Goal: Transaction & Acquisition: Purchase product/service

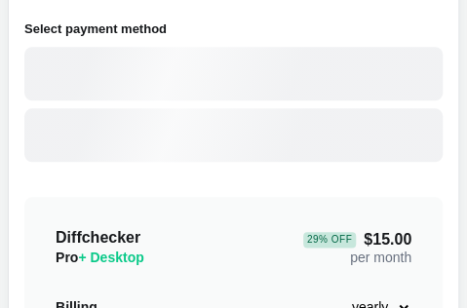
scroll to position [558, 0]
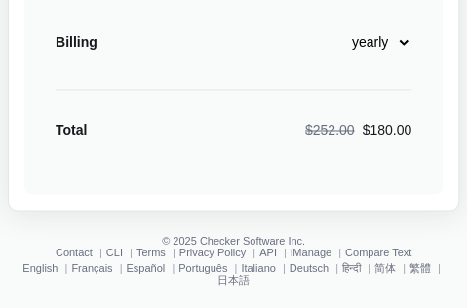
click at [355, 57] on select "monthly yearly" at bounding box center [370, 41] width 84 height 33
select select "desktop-monthly-21"
click at [328, 25] on select "monthly yearly" at bounding box center [370, 41] width 84 height 33
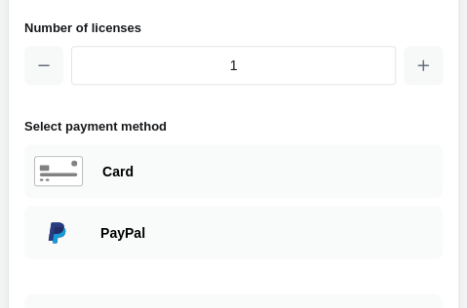
scroll to position [293, 0]
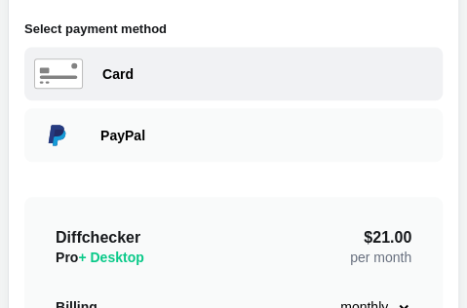
click at [229, 83] on div "Card" at bounding box center [233, 74] width 418 height 54
select select "United States"
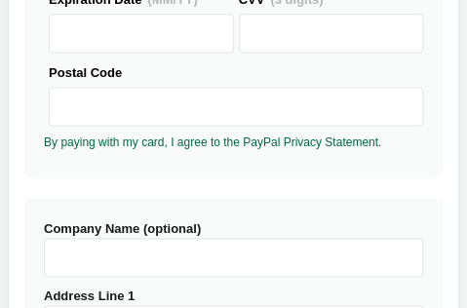
scroll to position [195, 0]
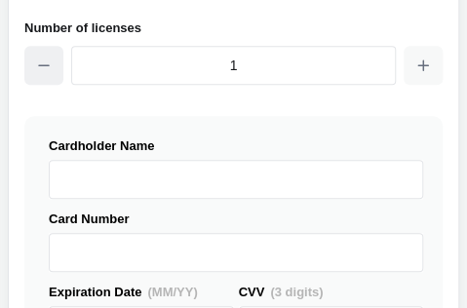
click at [39, 62] on icon "button" at bounding box center [44, 66] width 16 height 16
click at [45, 54] on button "button" at bounding box center [43, 65] width 39 height 39
click at [421, 69] on icon "button" at bounding box center [423, 66] width 16 height 16
click at [57, 70] on button "button" at bounding box center [43, 65] width 39 height 39
type input "1"
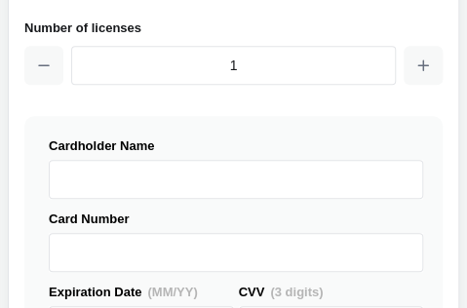
scroll to position [0, 0]
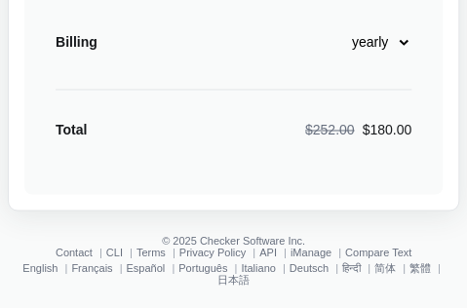
scroll to position [168, 0]
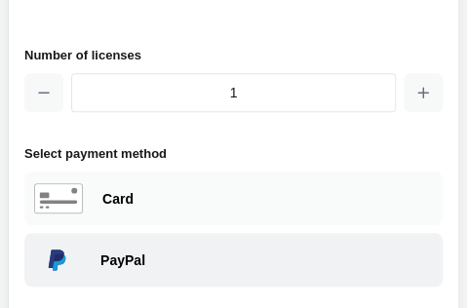
click at [119, 270] on div "PayPal" at bounding box center [233, 260] width 418 height 54
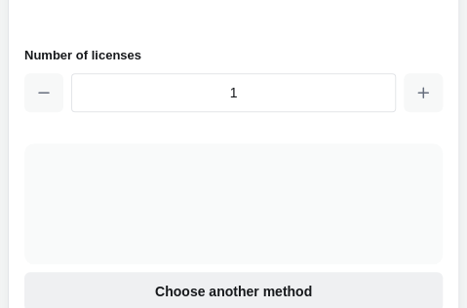
scroll to position [265, 0]
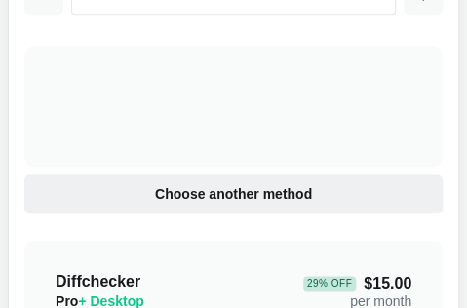
click at [244, 192] on span "Choose another method" at bounding box center [233, 194] width 165 height 20
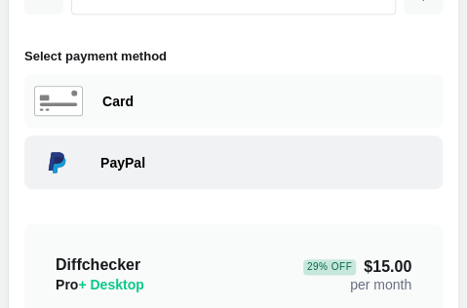
click at [141, 166] on div "PayPal" at bounding box center [266, 163] width 333 height 20
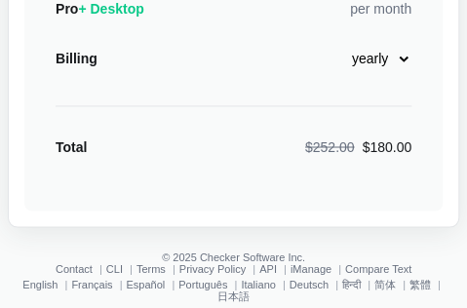
scroll to position [574, 0]
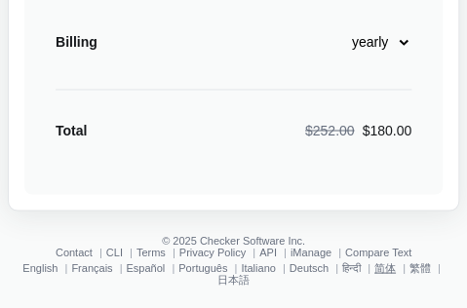
click at [386, 262] on link "简体" at bounding box center [385, 267] width 21 height 12
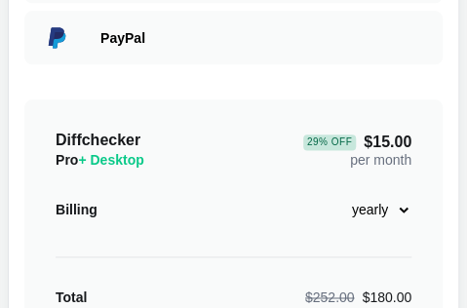
scroll to position [558, 0]
